Goal: Task Accomplishment & Management: Use online tool/utility

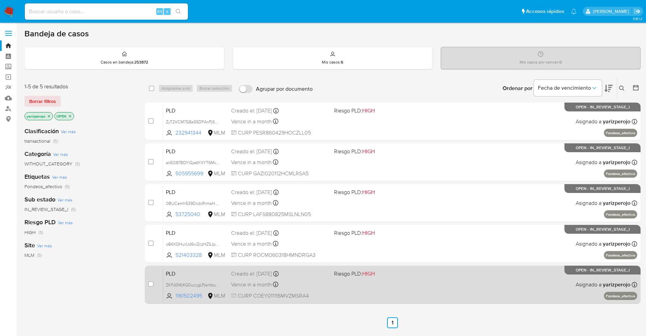
click at [409, 280] on div "PLD ZKFd3WjKG0ucygLPjsntbuNu 1161502495 MLM Riesgo PLD: HIGH Creado el: 12/09/2…" at bounding box center [400, 285] width 474 height 34
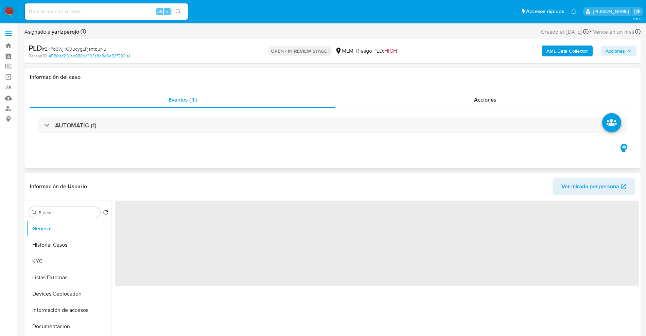
select select "10"
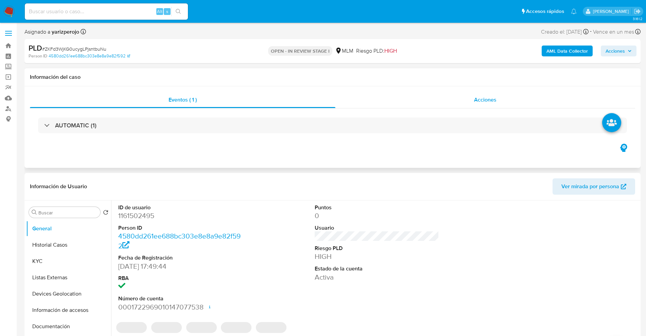
click at [484, 104] on div "Acciones" at bounding box center [486, 100] width 300 height 16
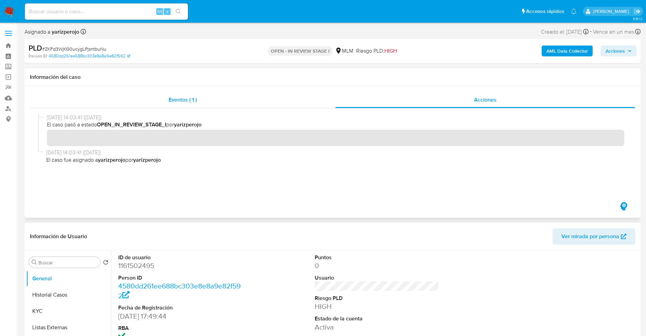
click at [214, 100] on div "Eventos ( 1 )" at bounding box center [183, 100] width 306 height 16
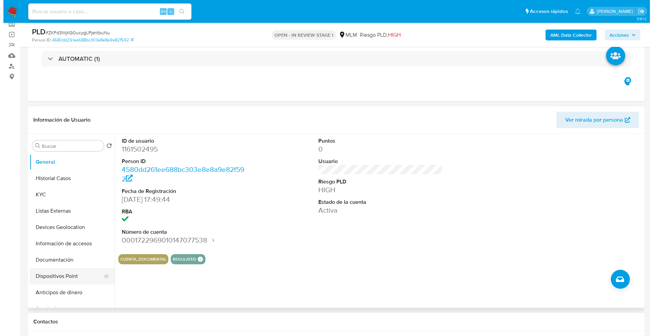
scroll to position [43, 0]
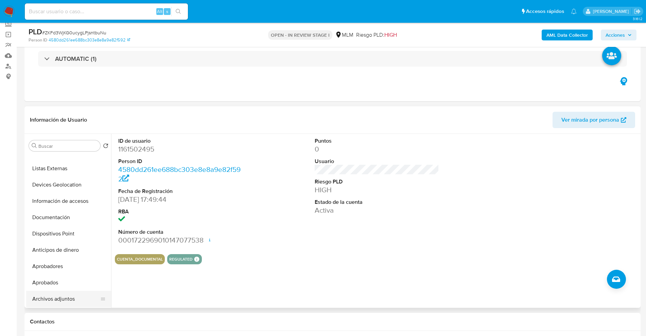
click at [69, 298] on button "Archivos adjuntos" at bounding box center [66, 299] width 80 height 16
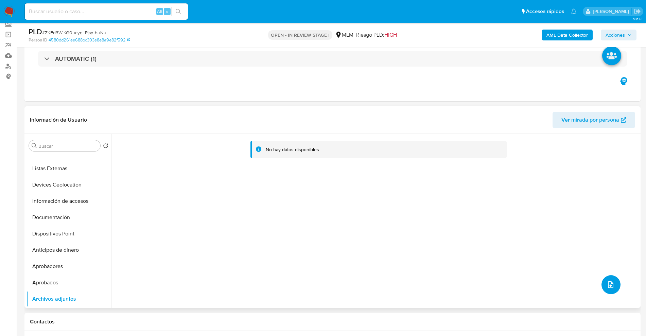
click at [607, 283] on icon "upload-file" at bounding box center [611, 285] width 8 height 8
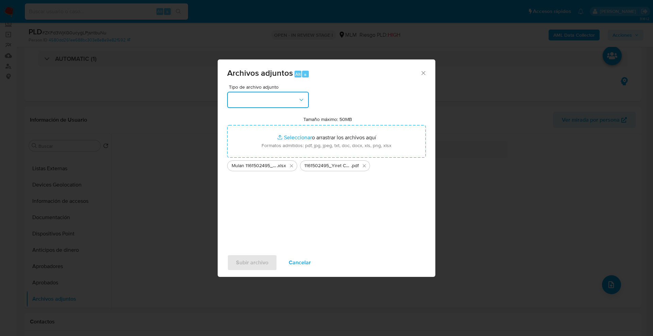
click at [274, 103] on button "button" at bounding box center [268, 100] width 82 height 16
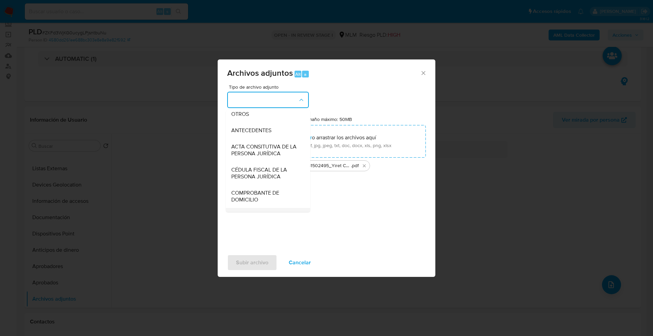
scroll to position [118, 0]
click at [241, 118] on span "OTROS" at bounding box center [240, 114] width 18 height 7
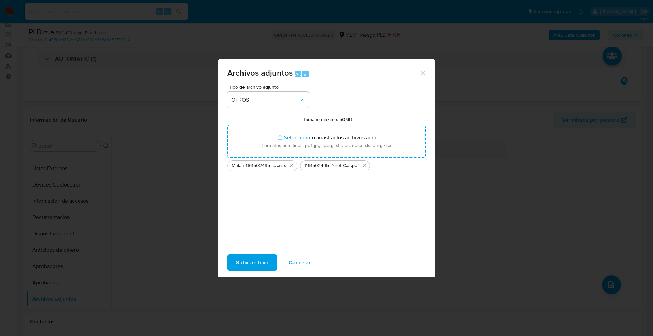
click at [258, 262] on span "Subir archivo" at bounding box center [252, 262] width 32 height 15
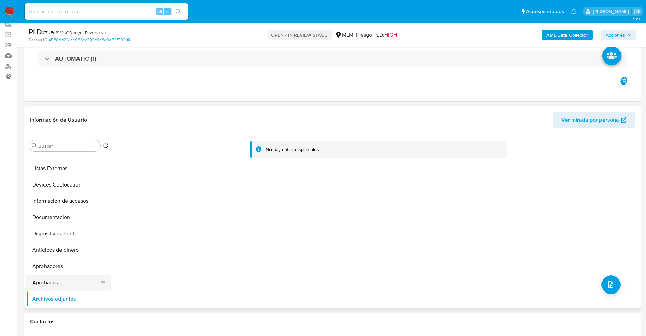
click at [47, 281] on button "Aprobados" at bounding box center [66, 283] width 80 height 16
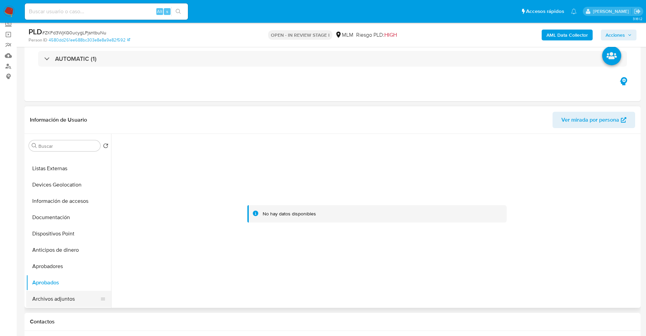
click at [55, 298] on button "Archivos adjuntos" at bounding box center [66, 299] width 80 height 16
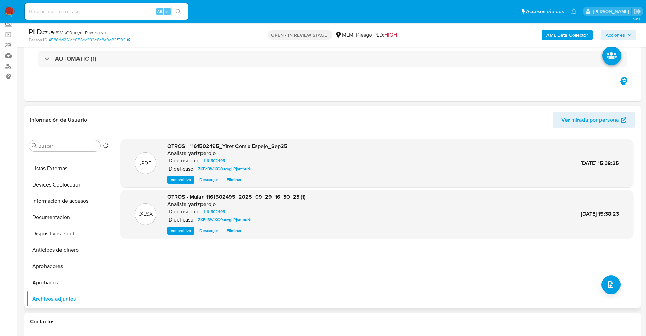
click at [182, 177] on span "Ver archivo" at bounding box center [181, 179] width 20 height 7
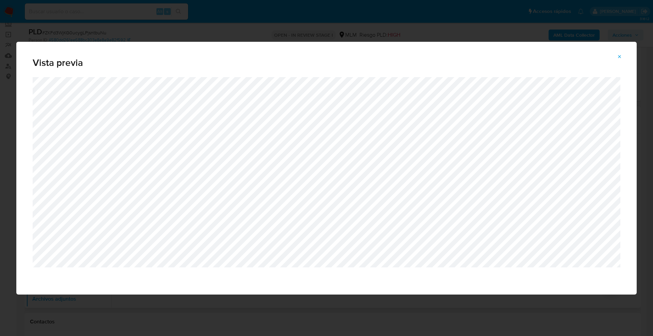
click at [621, 58] on icon "Attachment preview" at bounding box center [619, 56] width 5 height 5
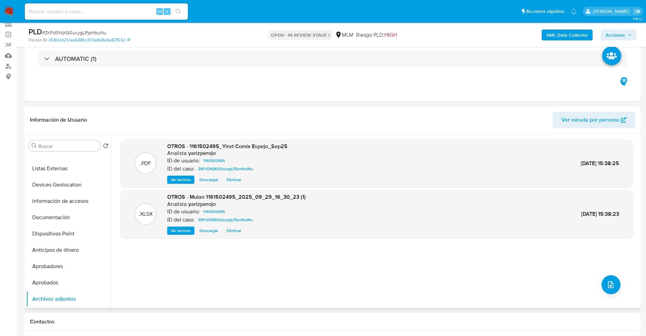
click at [185, 231] on span "Ver archivo" at bounding box center [181, 231] width 20 height 7
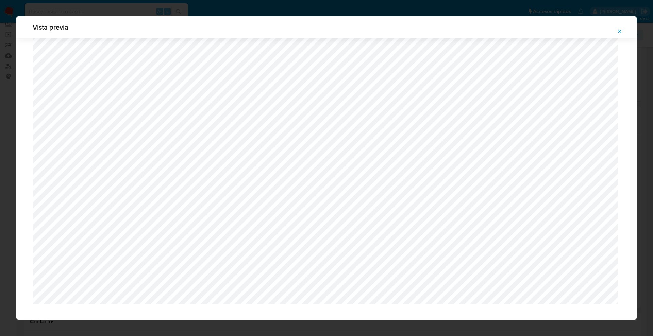
scroll to position [588, 0]
click at [615, 30] on button "Attachment preview" at bounding box center [619, 31] width 15 height 11
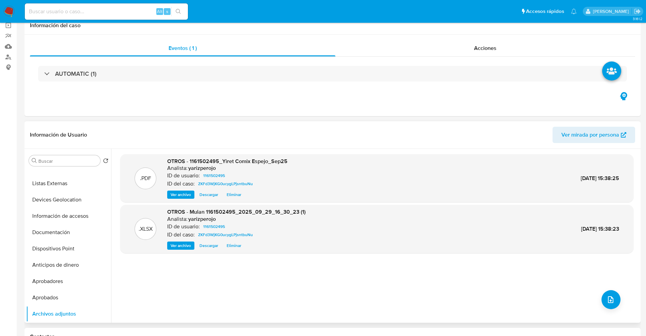
scroll to position [0, 0]
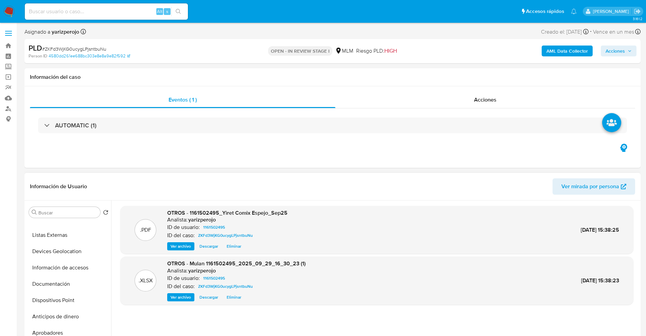
click at [621, 52] on span "Acciones" at bounding box center [615, 51] width 19 height 11
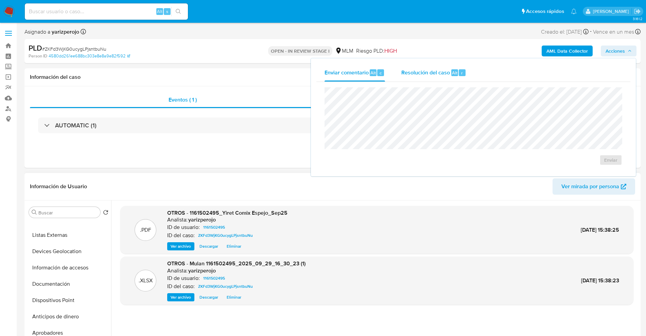
click at [438, 67] on div "Resolución del caso Alt r" at bounding box center [434, 73] width 65 height 18
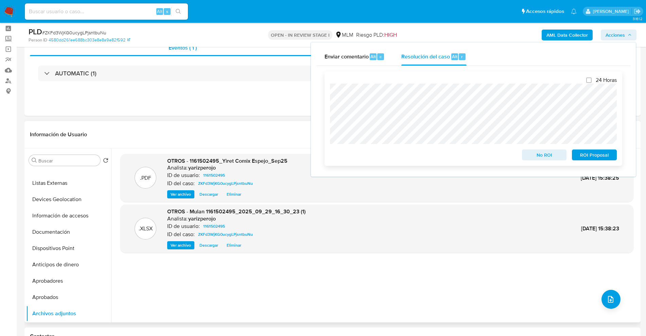
scroll to position [43, 0]
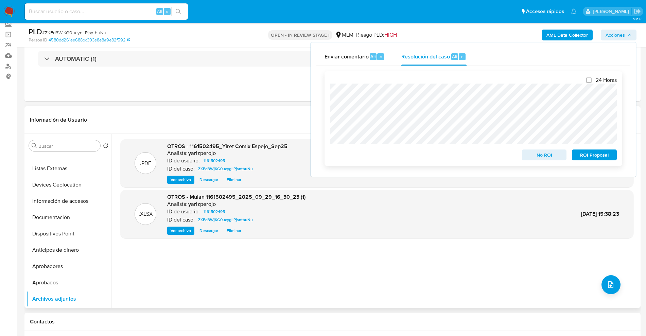
click at [593, 157] on span "ROI Proposal" at bounding box center [594, 155] width 35 height 10
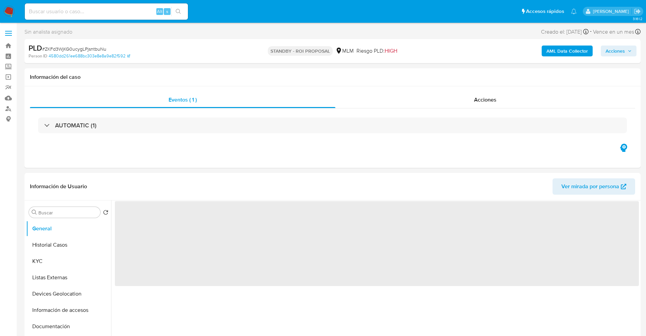
select select "10"
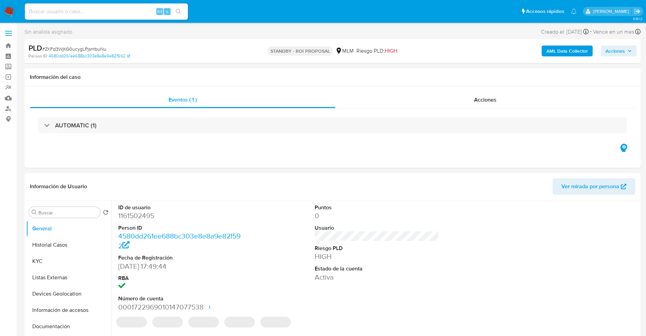
click at [6, 9] on img at bounding box center [9, 12] width 12 height 12
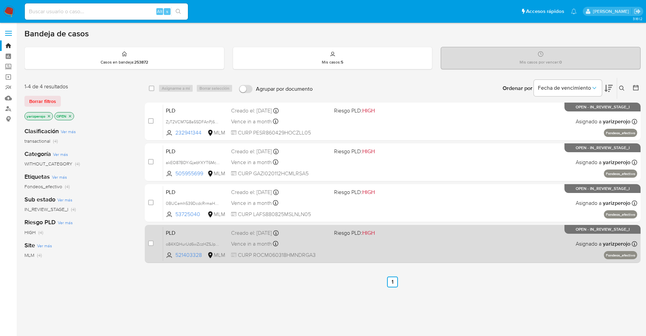
click at [330, 241] on div "PLD o84XQHurUd6wZczHZSJprkxa 521403328 MLM Riesgo PLD: HIGH Creado el: 12/09/20…" at bounding box center [400, 244] width 474 height 34
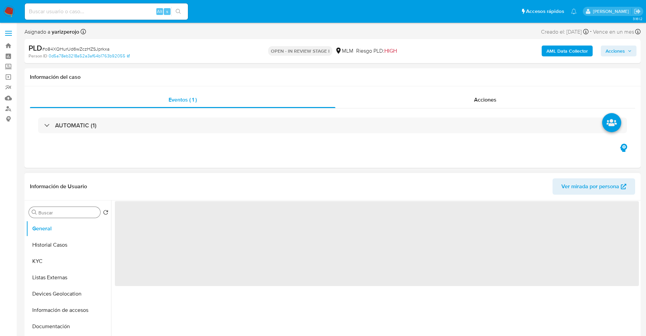
select select "10"
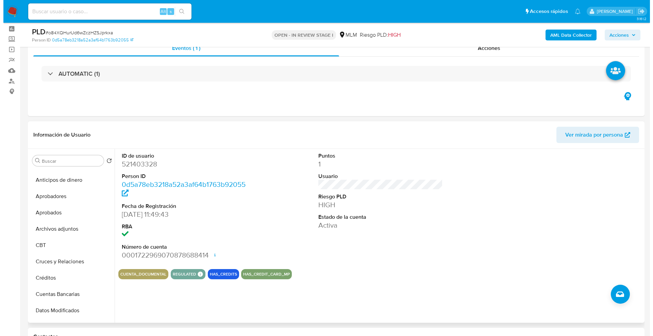
scroll to position [43, 0]
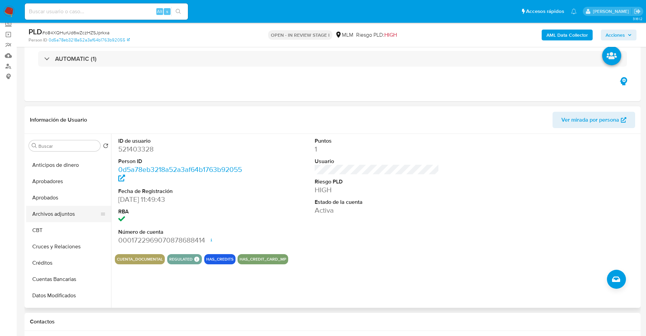
click at [71, 210] on button "Archivos adjuntos" at bounding box center [66, 214] width 80 height 16
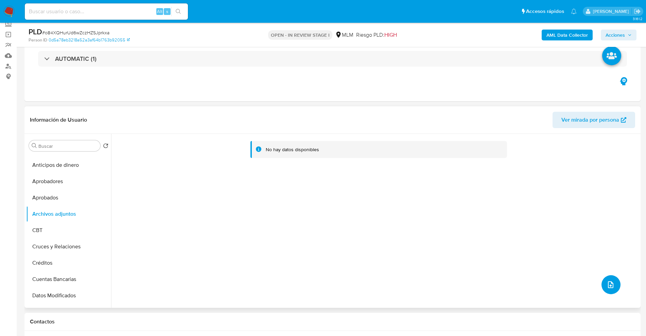
click at [604, 283] on button "upload-file" at bounding box center [611, 284] width 19 height 19
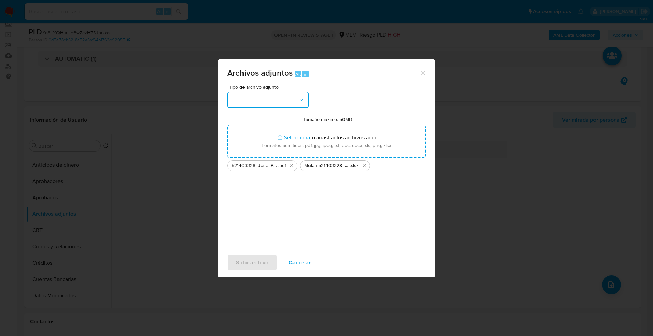
click at [281, 104] on button "button" at bounding box center [268, 100] width 82 height 16
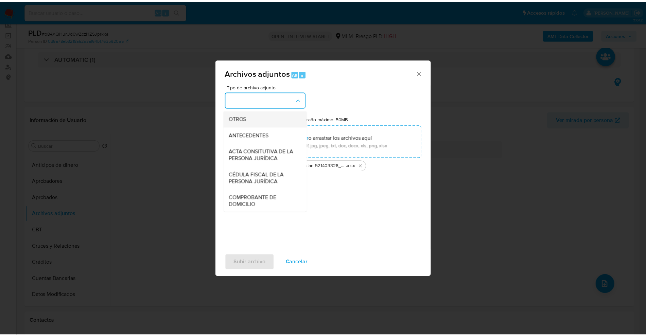
scroll to position [85, 0]
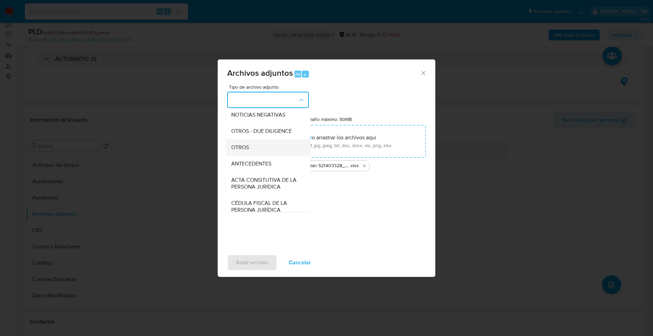
click at [255, 148] on div "OTROS" at bounding box center [265, 147] width 69 height 16
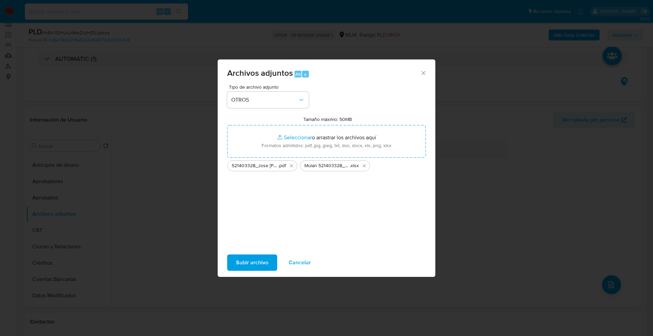
click at [256, 259] on span "Subir archivo" at bounding box center [252, 262] width 32 height 15
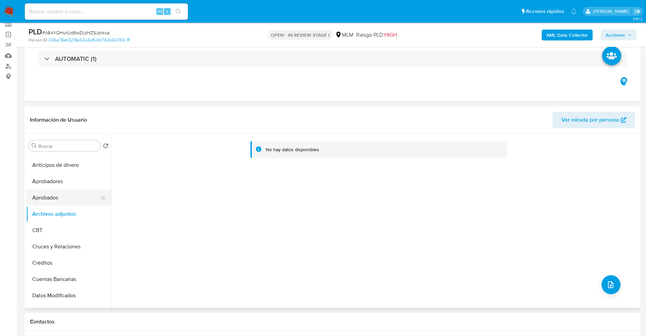
click at [53, 192] on button "Aprobados" at bounding box center [66, 198] width 80 height 16
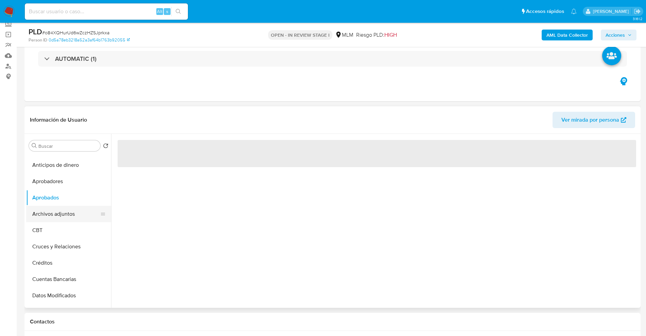
click at [54, 212] on button "Archivos adjuntos" at bounding box center [66, 214] width 80 height 16
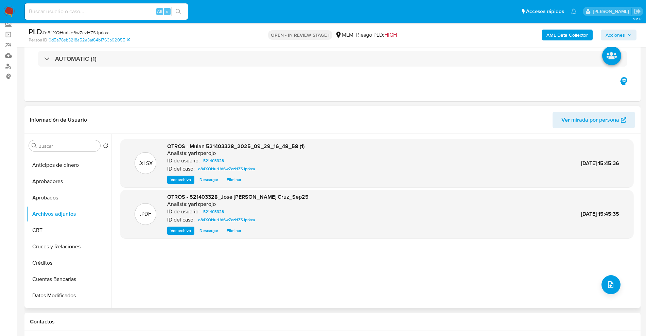
click at [174, 178] on span "Ver archivo" at bounding box center [181, 179] width 20 height 7
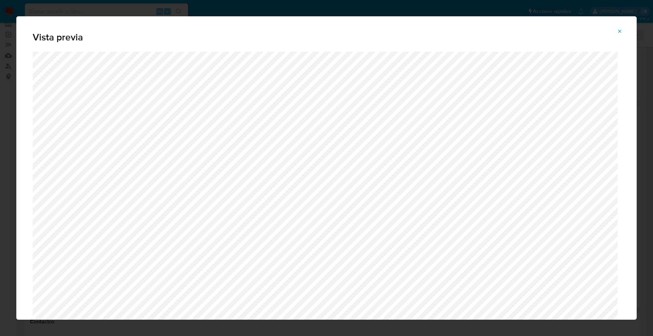
drag, startPoint x: 617, startPoint y: 30, endPoint x: 454, endPoint y: 93, distance: 174.3
click at [617, 30] on icon "Attachment preview" at bounding box center [619, 31] width 5 height 5
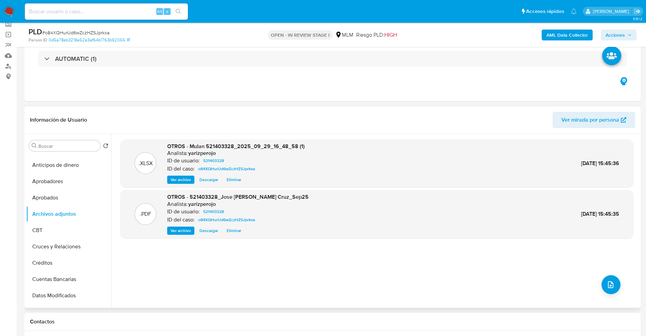
click at [179, 233] on span "Ver archivo" at bounding box center [181, 231] width 20 height 7
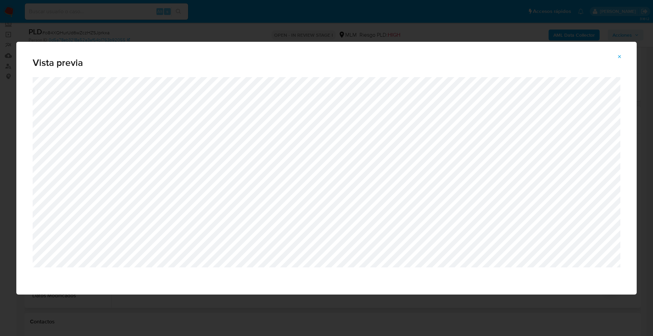
click at [617, 58] on icon "Attachment preview" at bounding box center [619, 56] width 5 height 5
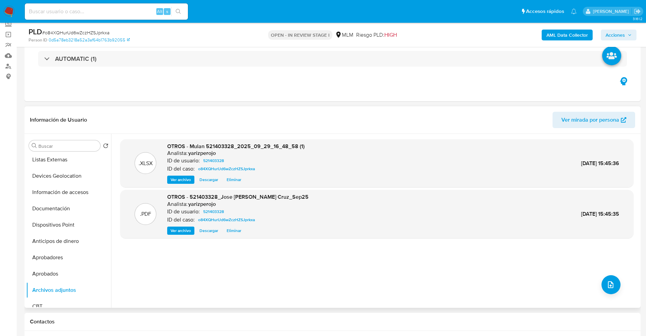
scroll to position [0, 0]
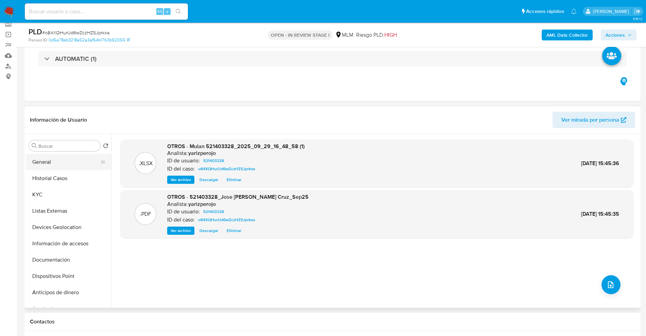
click at [54, 162] on button "General" at bounding box center [66, 162] width 80 height 16
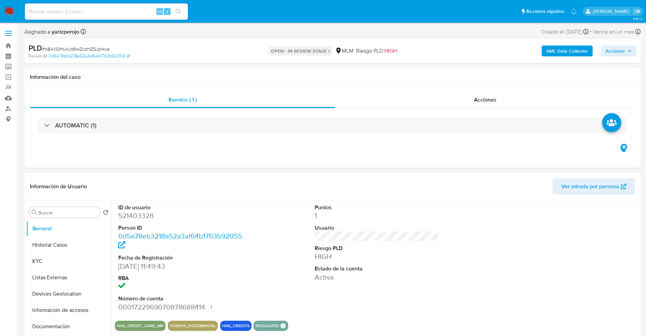
click at [604, 53] on button "Acciones" at bounding box center [619, 51] width 36 height 11
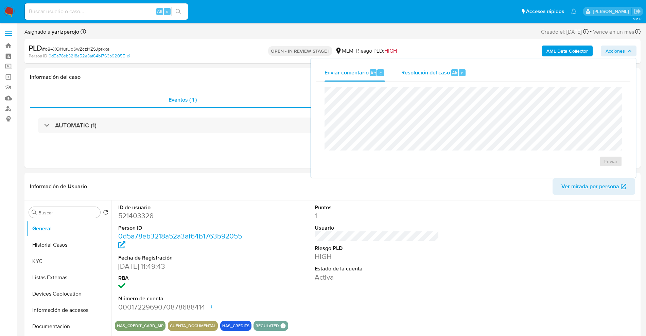
click at [438, 72] on span "Resolución del caso" at bounding box center [426, 73] width 49 height 8
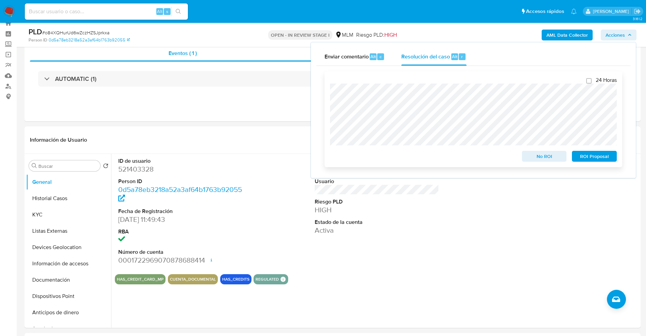
scroll to position [43, 0]
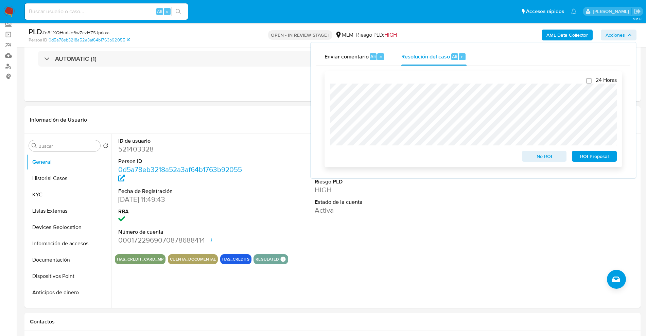
click at [330, 115] on div "24 Horas No ROI ROI Proposal" at bounding box center [474, 119] width 298 height 96
click at [550, 157] on span "No ROI" at bounding box center [544, 157] width 35 height 10
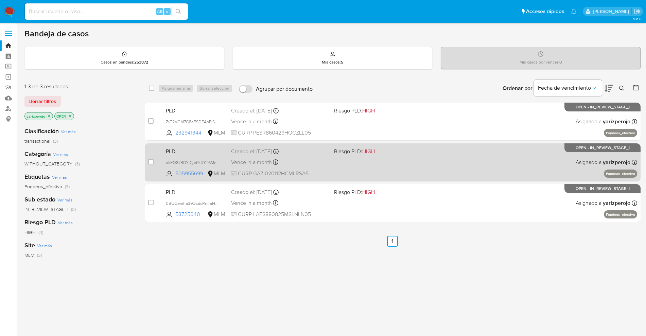
click at [359, 166] on div "PLD akEO87BDYiGjebYXYT6Mc6kg 505955699 MLM Riesgo PLD: HIGH Creado el: [DATE] C…" at bounding box center [400, 162] width 474 height 34
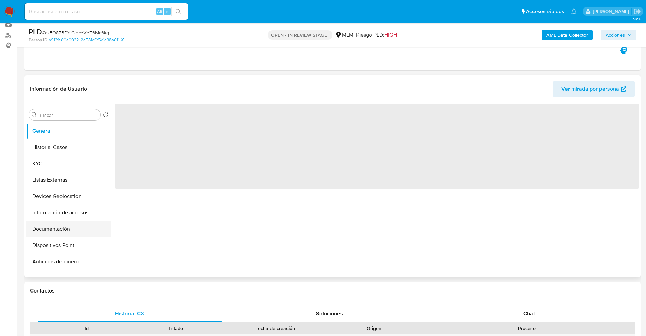
scroll to position [85, 0]
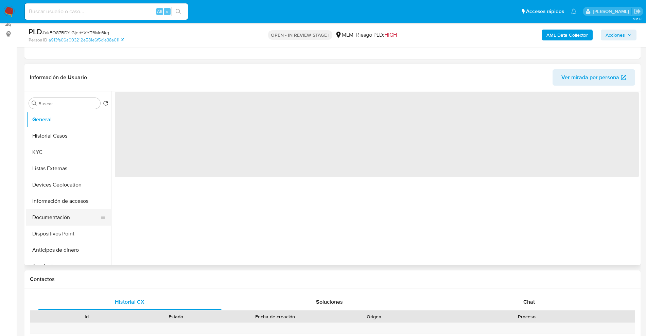
select select "10"
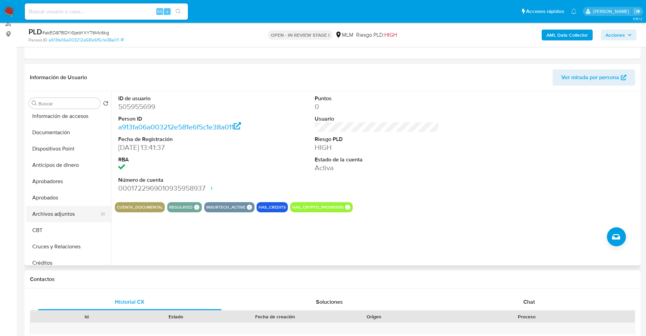
click at [66, 216] on button "Archivos adjuntos" at bounding box center [66, 214] width 80 height 16
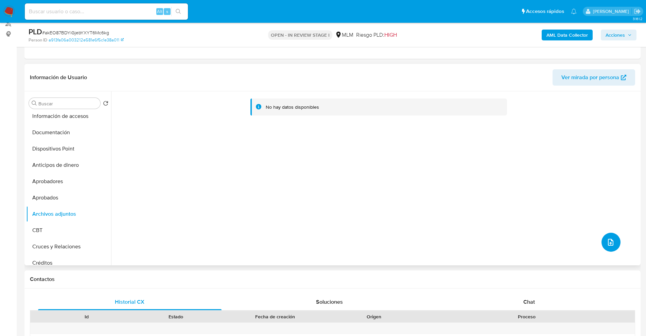
click at [603, 241] on button "upload-file" at bounding box center [611, 242] width 19 height 19
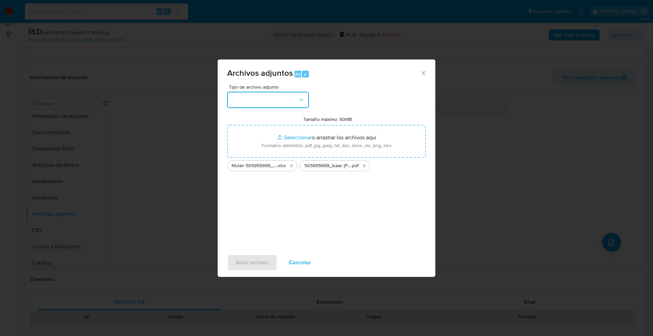
click at [297, 101] on button "button" at bounding box center [268, 100] width 82 height 16
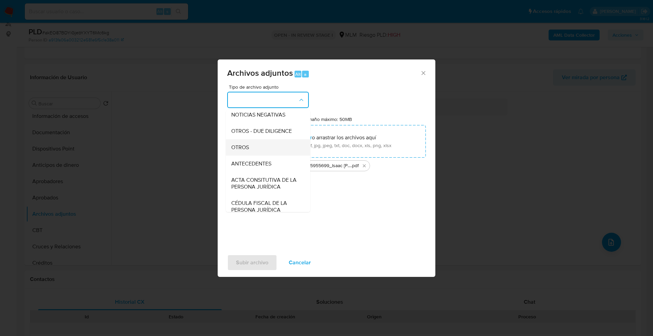
click at [258, 156] on div "OTROS" at bounding box center [265, 147] width 69 height 16
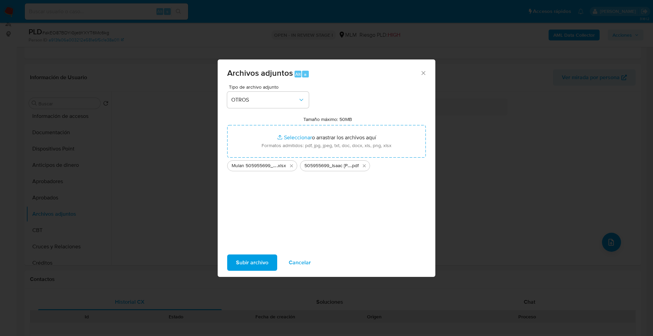
click at [268, 255] on span "Subir archivo" at bounding box center [252, 262] width 32 height 15
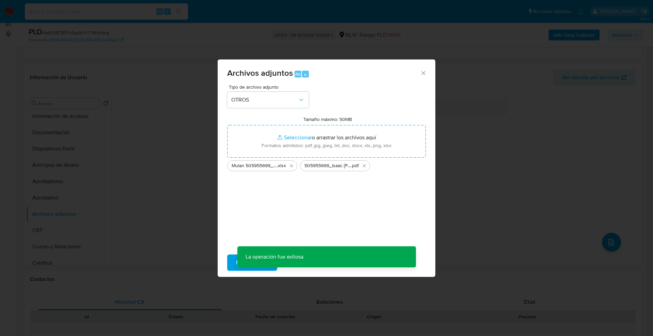
click at [68, 187] on div "Archivos adjuntos Alt a Tipo de archivo adjunto OTROS Tamaño máximo: 50MB Selec…" at bounding box center [326, 168] width 653 height 336
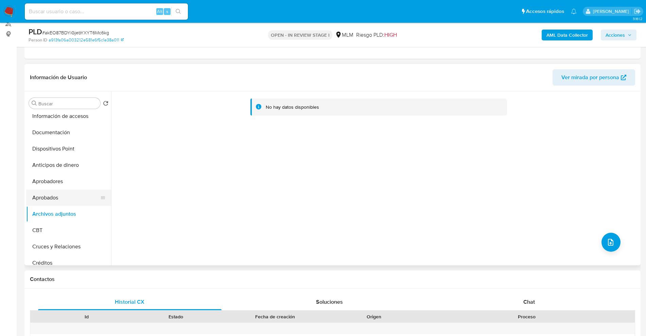
click at [61, 193] on button "Aprobados" at bounding box center [66, 198] width 80 height 16
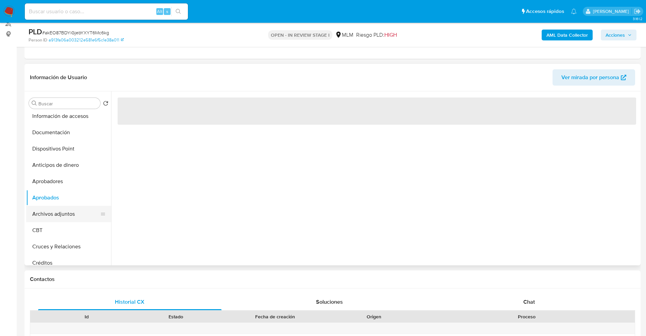
click at [65, 211] on button "Archivos adjuntos" at bounding box center [66, 214] width 80 height 16
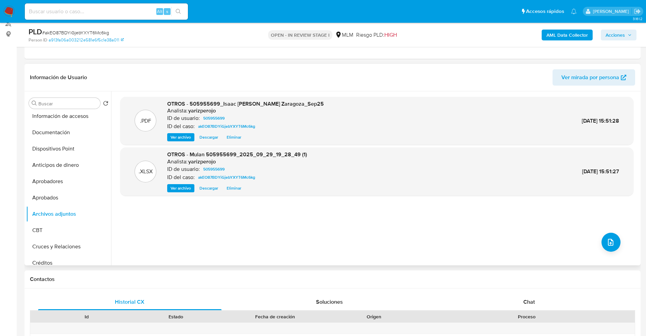
click at [184, 135] on span "Ver archivo" at bounding box center [181, 137] width 20 height 7
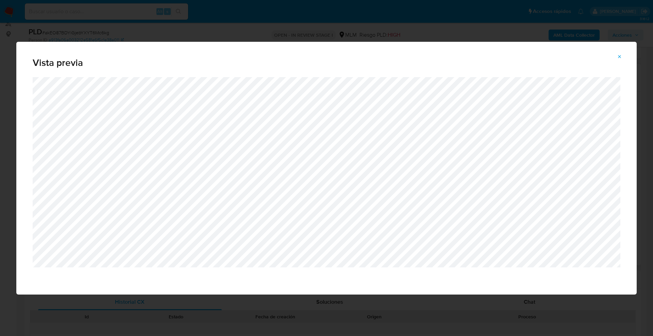
click at [620, 59] on span "Attachment preview" at bounding box center [619, 57] width 5 height 10
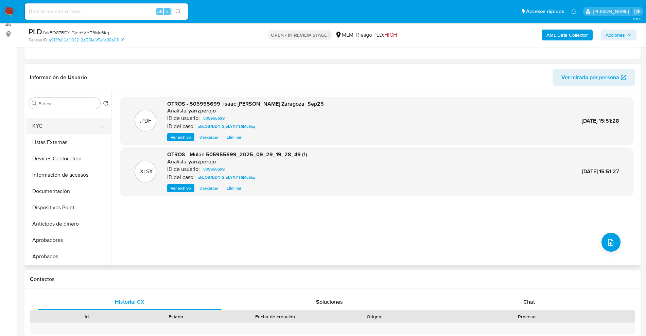
scroll to position [0, 0]
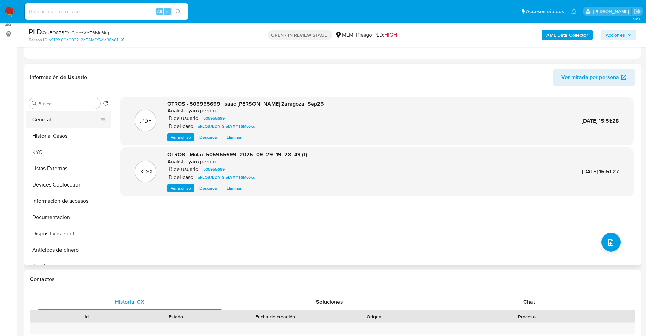
click at [55, 119] on button "General" at bounding box center [66, 120] width 80 height 16
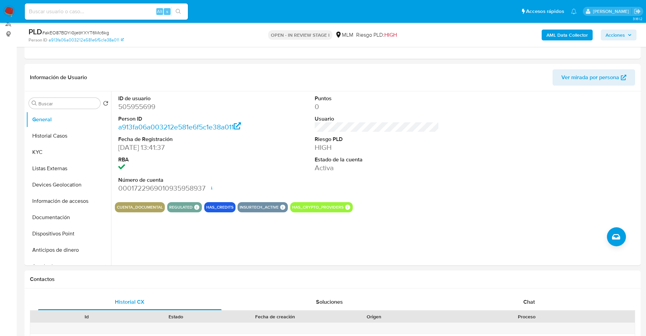
click at [616, 36] on span "Acciones" at bounding box center [615, 35] width 19 height 11
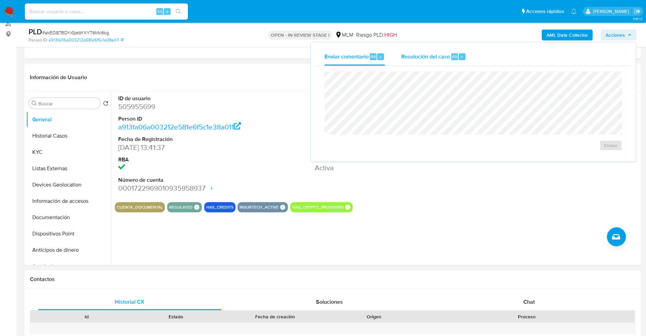
click at [416, 58] on span "Resolución del caso" at bounding box center [426, 56] width 49 height 8
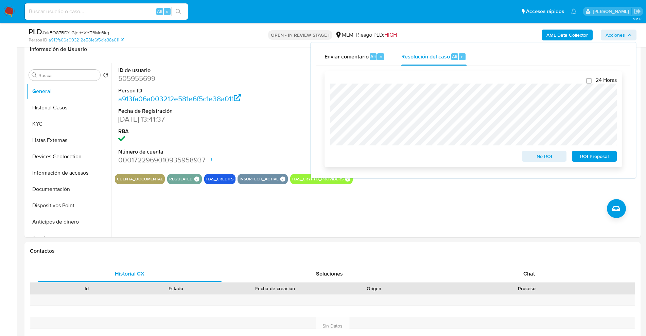
scroll to position [128, 0]
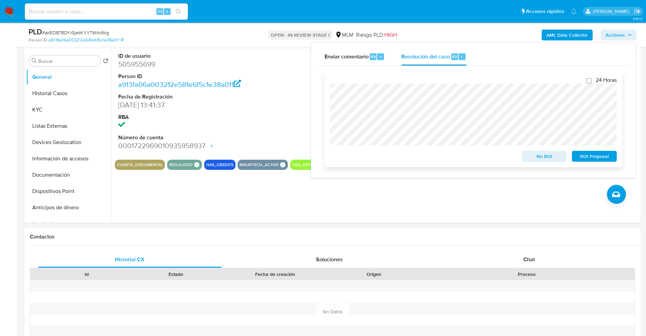
click at [541, 160] on span "No ROI" at bounding box center [544, 157] width 35 height 10
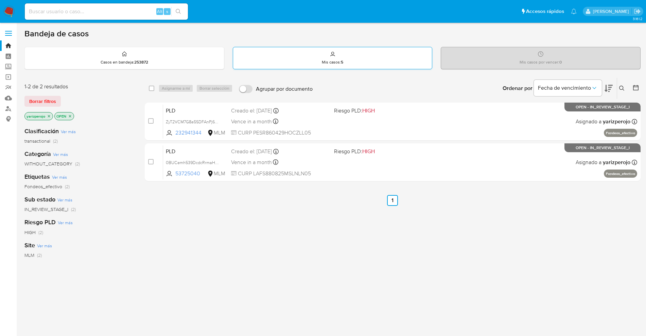
click at [366, 56] on div "Mis casos : 5" at bounding box center [332, 58] width 199 height 22
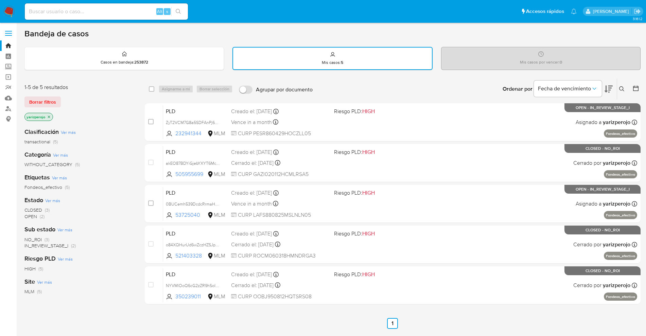
click at [529, 62] on p "Mis casos por vencer : 0" at bounding box center [541, 62] width 42 height 5
click at [101, 52] on div "Casos en bandeja : 253872" at bounding box center [124, 58] width 199 height 22
